Goal: Transaction & Acquisition: Purchase product/service

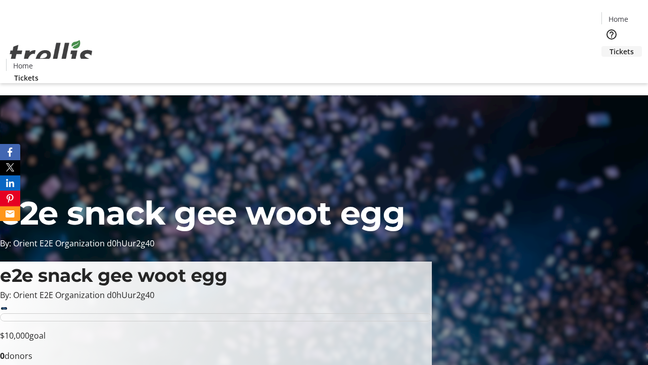
click at [610, 46] on span "Tickets" at bounding box center [622, 51] width 24 height 11
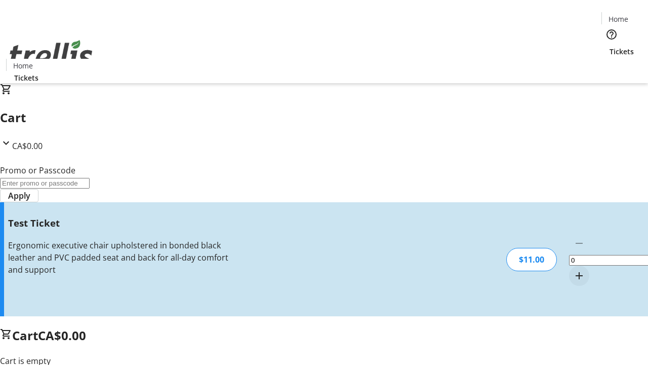
click at [573, 269] on mat-icon "Increment by one" at bounding box center [579, 275] width 12 height 12
type input "1"
type input "UNLOCK"
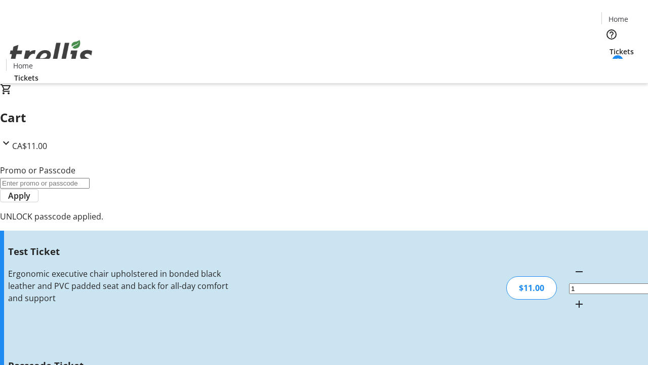
type input "5"
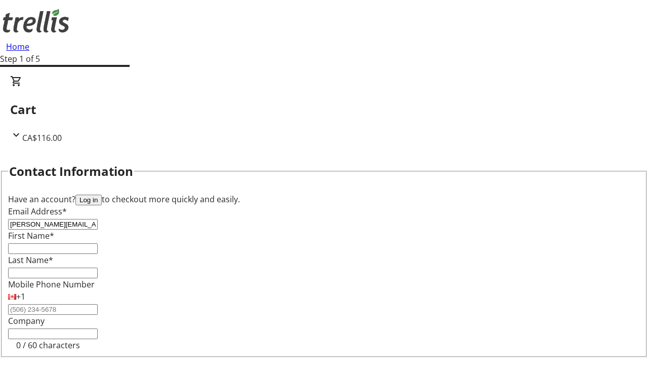
type input "[PERSON_NAME][EMAIL_ADDRESS][DOMAIN_NAME]"
type input "[PERSON_NAME]"
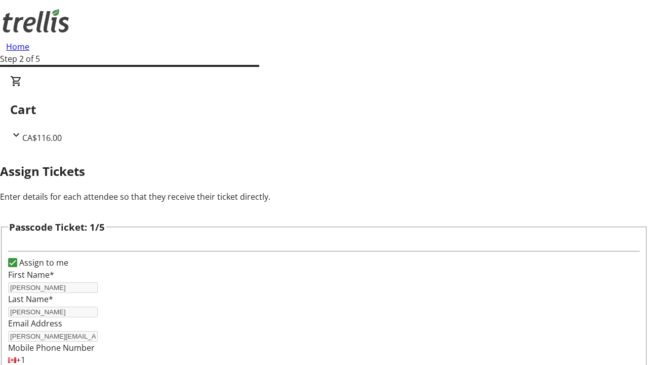
type input "Eudora"
type input "Keeling"
type input "Rosetta"
type input "Bergnaum"
type input "Aylin"
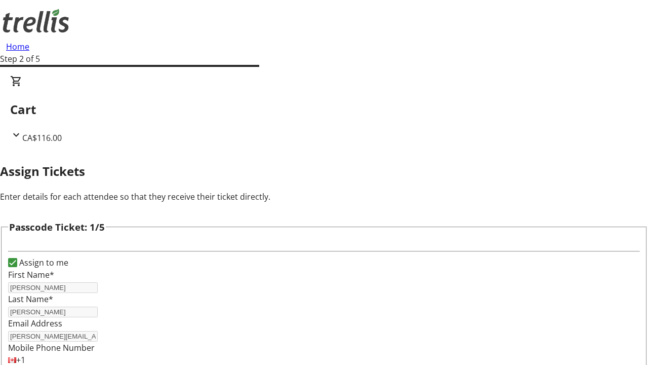
scroll to position [985, 0]
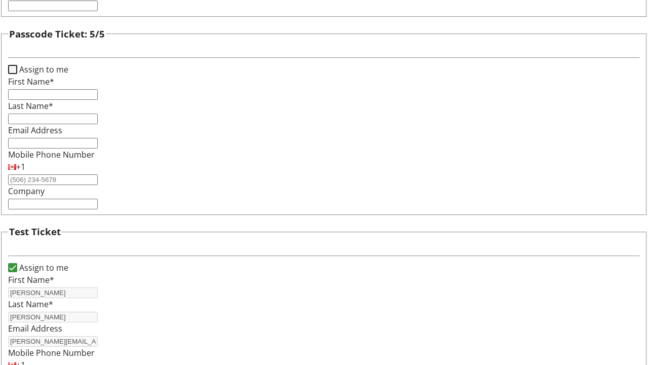
type input "[PERSON_NAME]"
click at [17, 74] on input "Assign to me" at bounding box center [12, 69] width 9 height 9
checkbox input "true"
type input "[PERSON_NAME]"
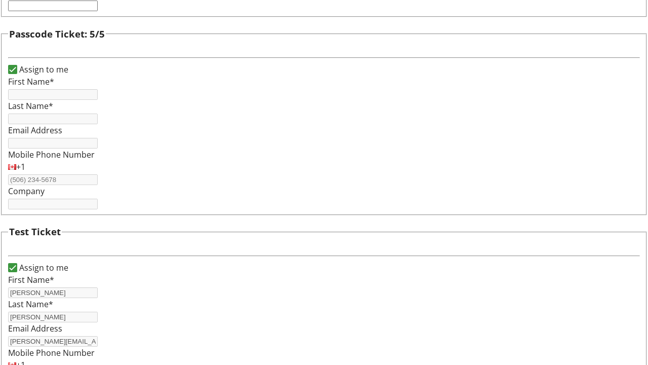
type input "[PERSON_NAME]"
type input "[PERSON_NAME][EMAIL_ADDRESS][DOMAIN_NAME]"
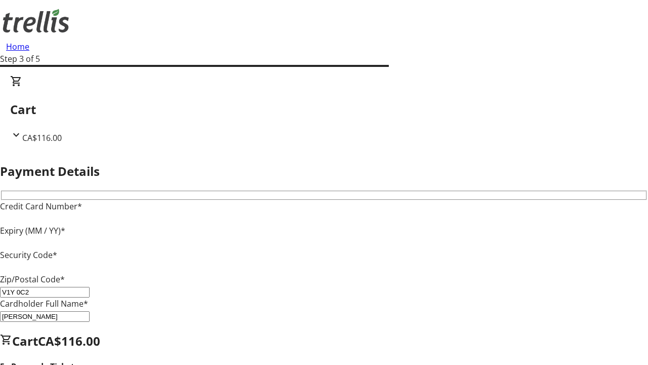
type input "V1Y 0C2"
